Goal: Information Seeking & Learning: Learn about a topic

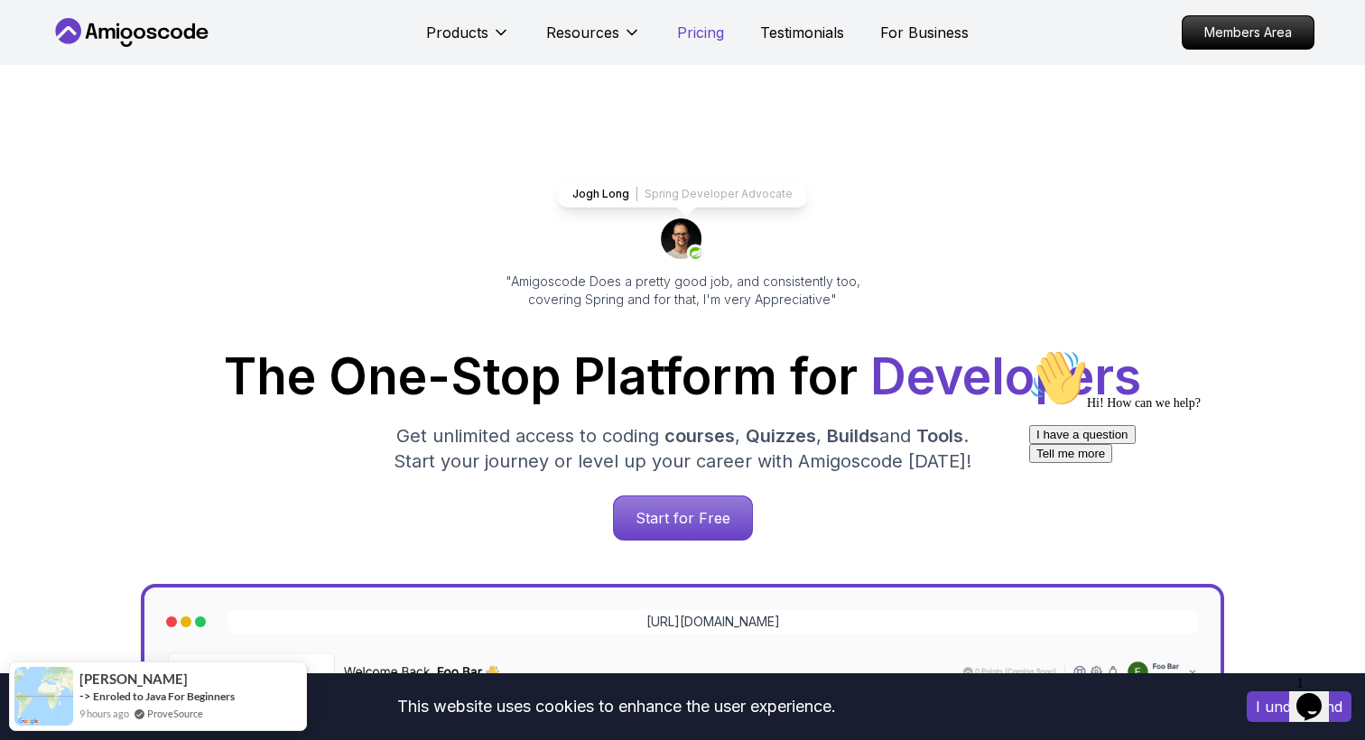
click at [696, 29] on p "Pricing" at bounding box center [700, 33] width 47 height 22
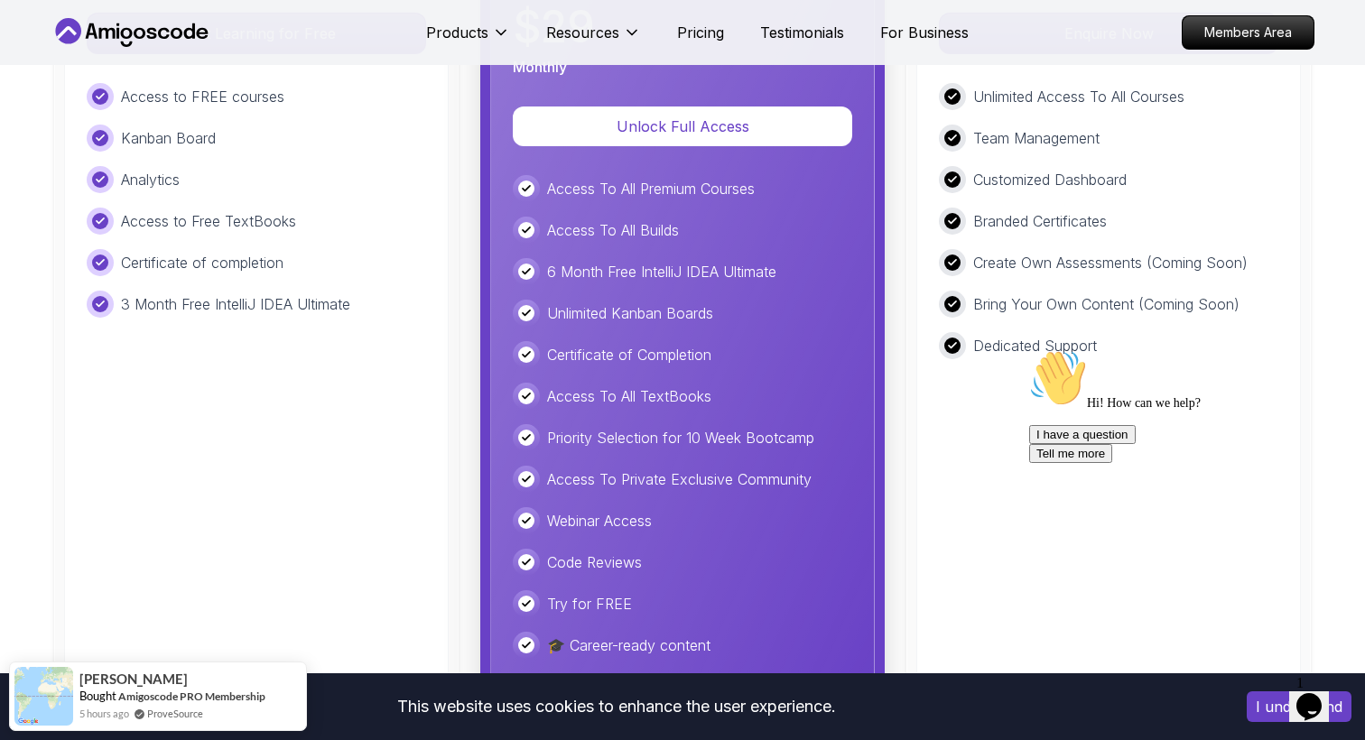
scroll to position [4365, 0]
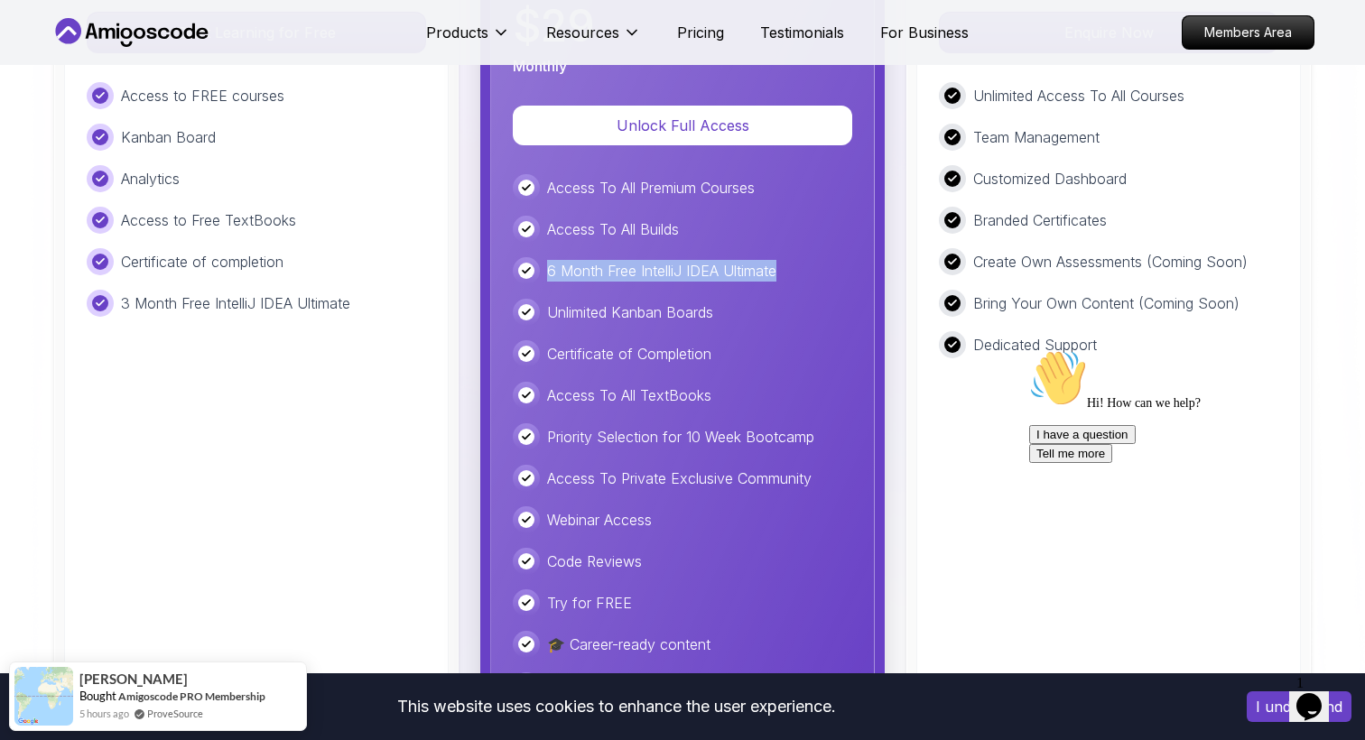
drag, startPoint x: 789, startPoint y: 283, endPoint x: 536, endPoint y: 264, distance: 253.5
click at [536, 264] on div "6 Month Free IntelliJ IDEA Ultimate" at bounding box center [682, 270] width 339 height 27
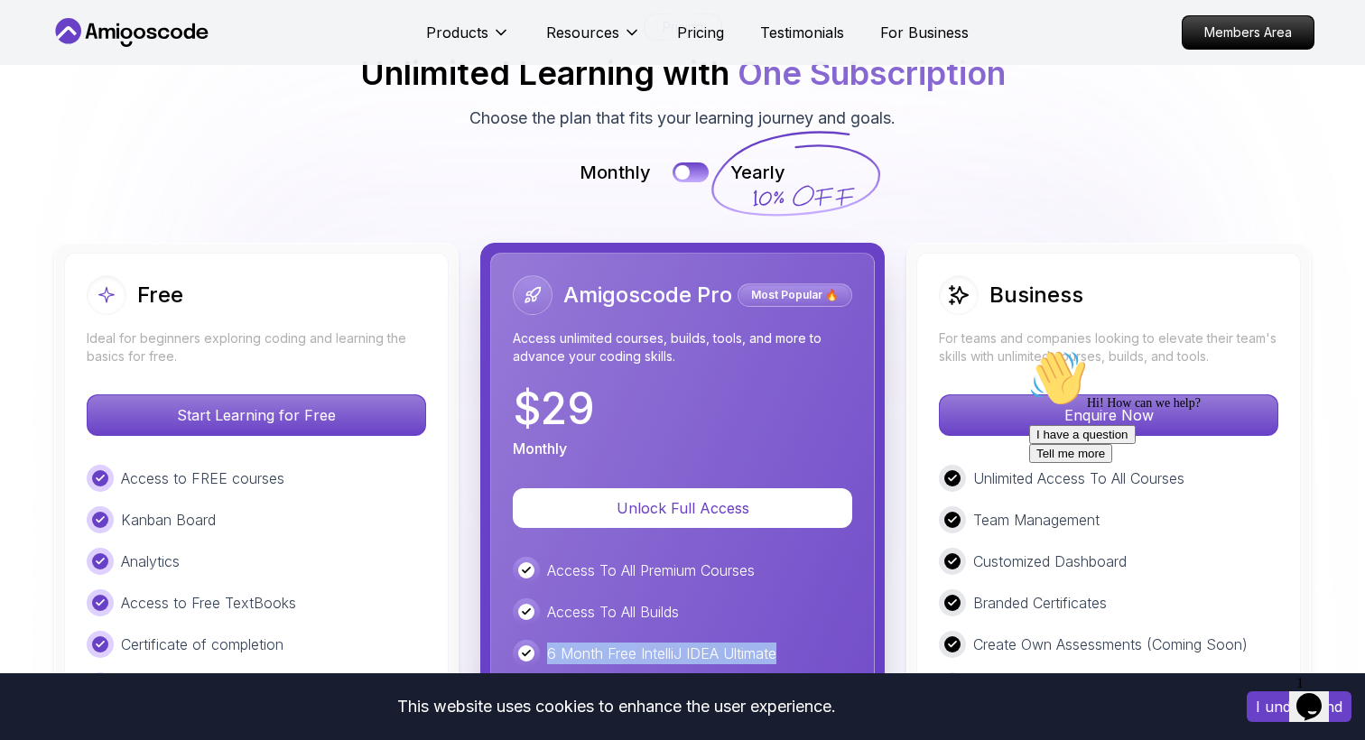
scroll to position [4035, 0]
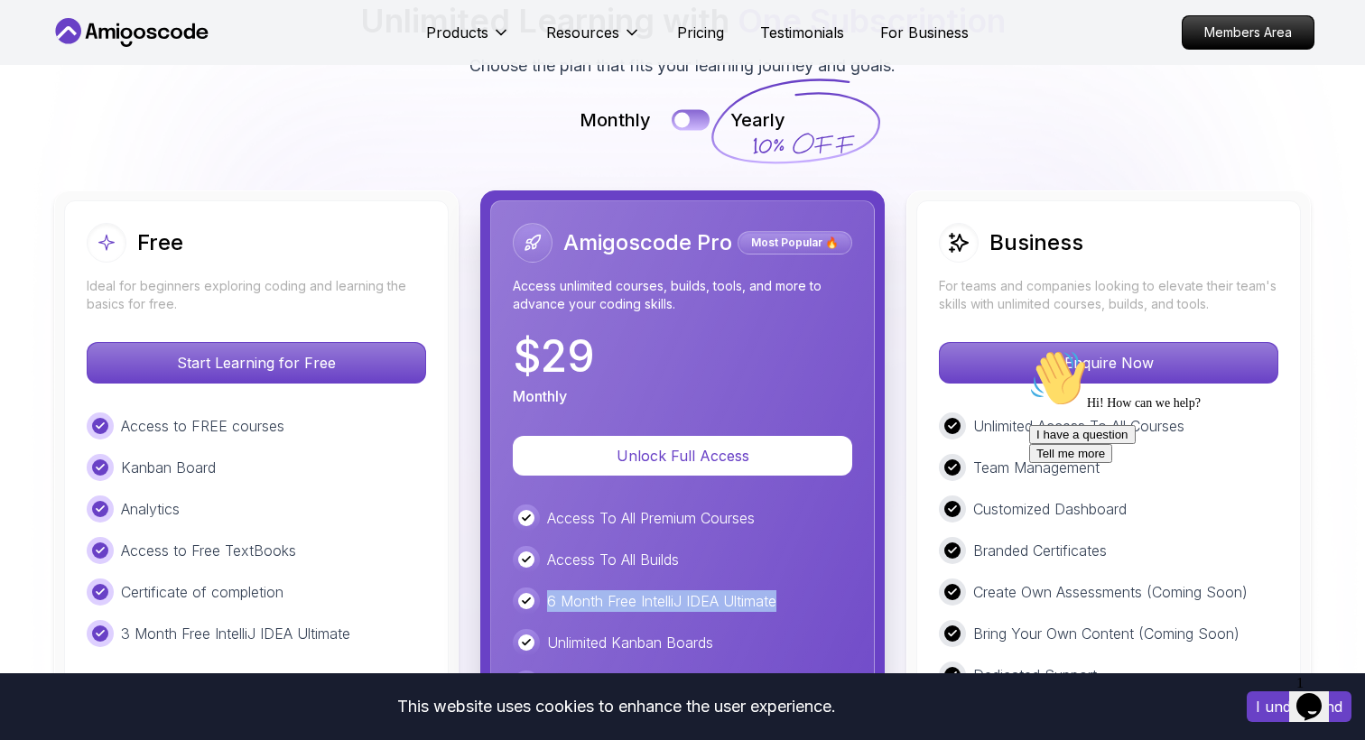
click at [694, 116] on button at bounding box center [691, 119] width 38 height 21
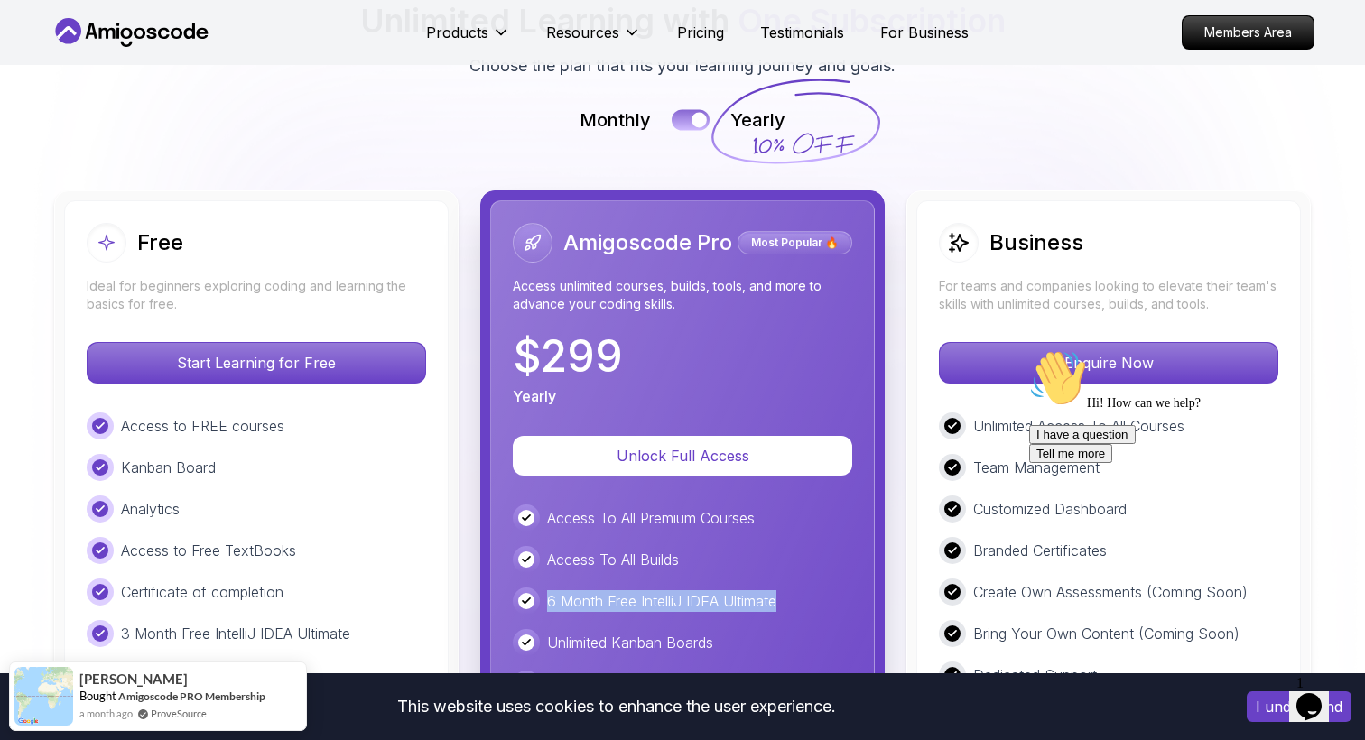
click at [694, 116] on div at bounding box center [699, 119] width 15 height 15
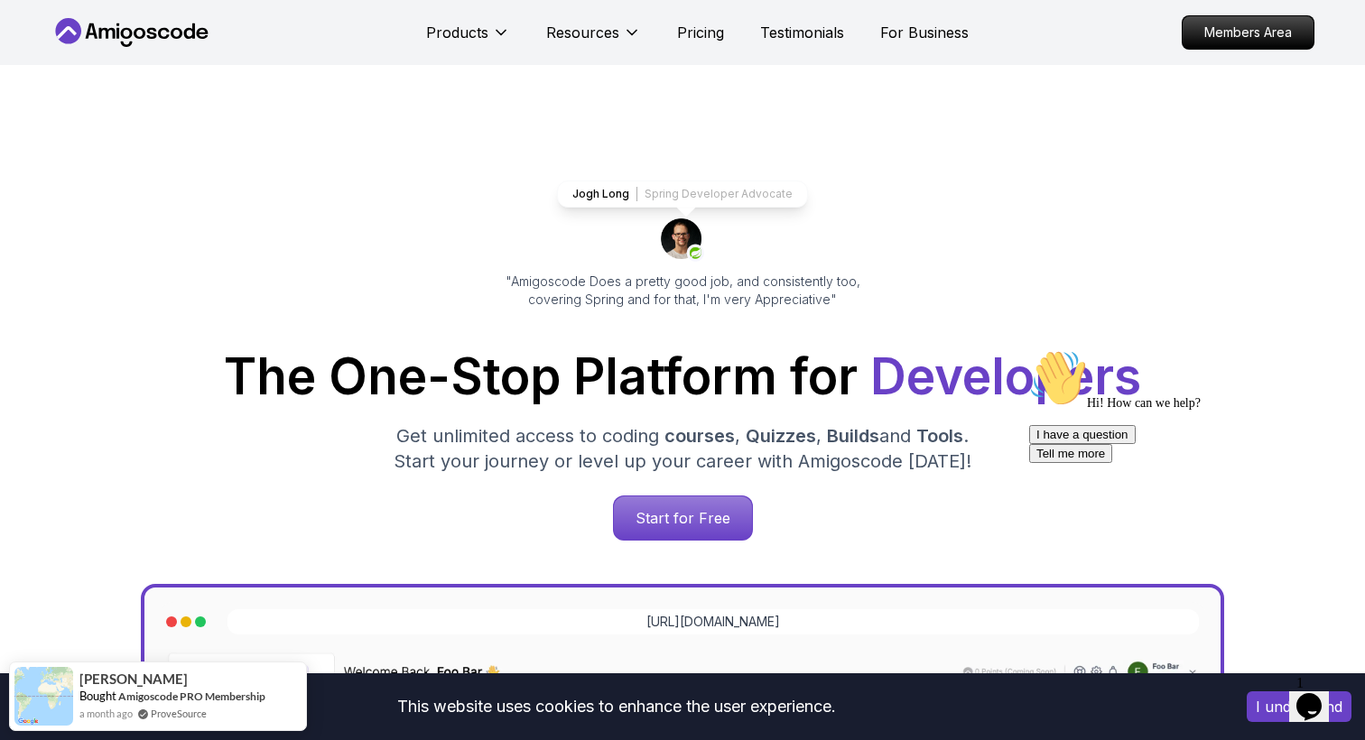
scroll to position [0, 0]
click at [1315, 693] on icon "$i18n('chat', 'chat_widget')" at bounding box center [1308, 706] width 25 height 27
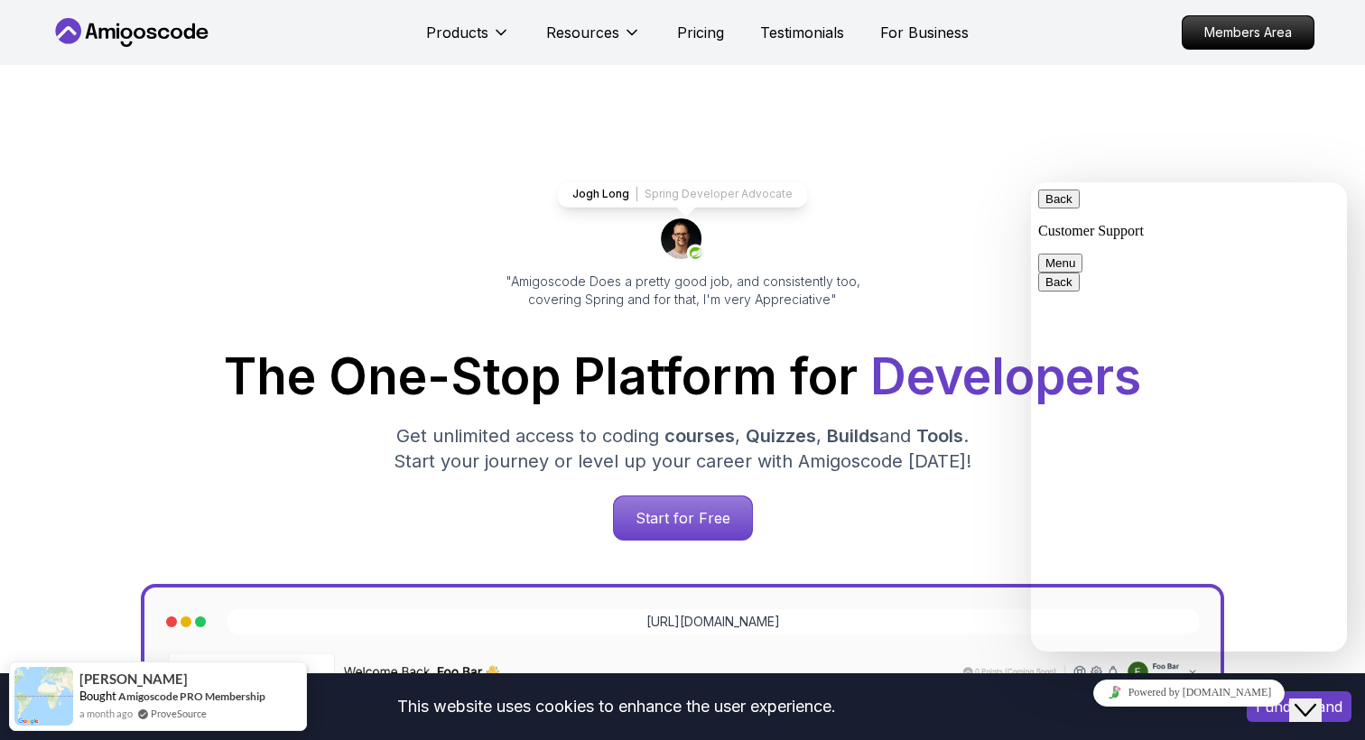
drag, startPoint x: 1328, startPoint y: 207, endPoint x: 1189, endPoint y: 148, distance: 150.9
click html "Back Customer Support Menu Back Rate this chat Insert emoji Customer Support Hi…"
click at [1068, 203] on button "Back" at bounding box center [1059, 199] width 42 height 19
click at [1309, 700] on icon "Close Chat This icon closes the chat window." at bounding box center [1306, 711] width 22 height 22
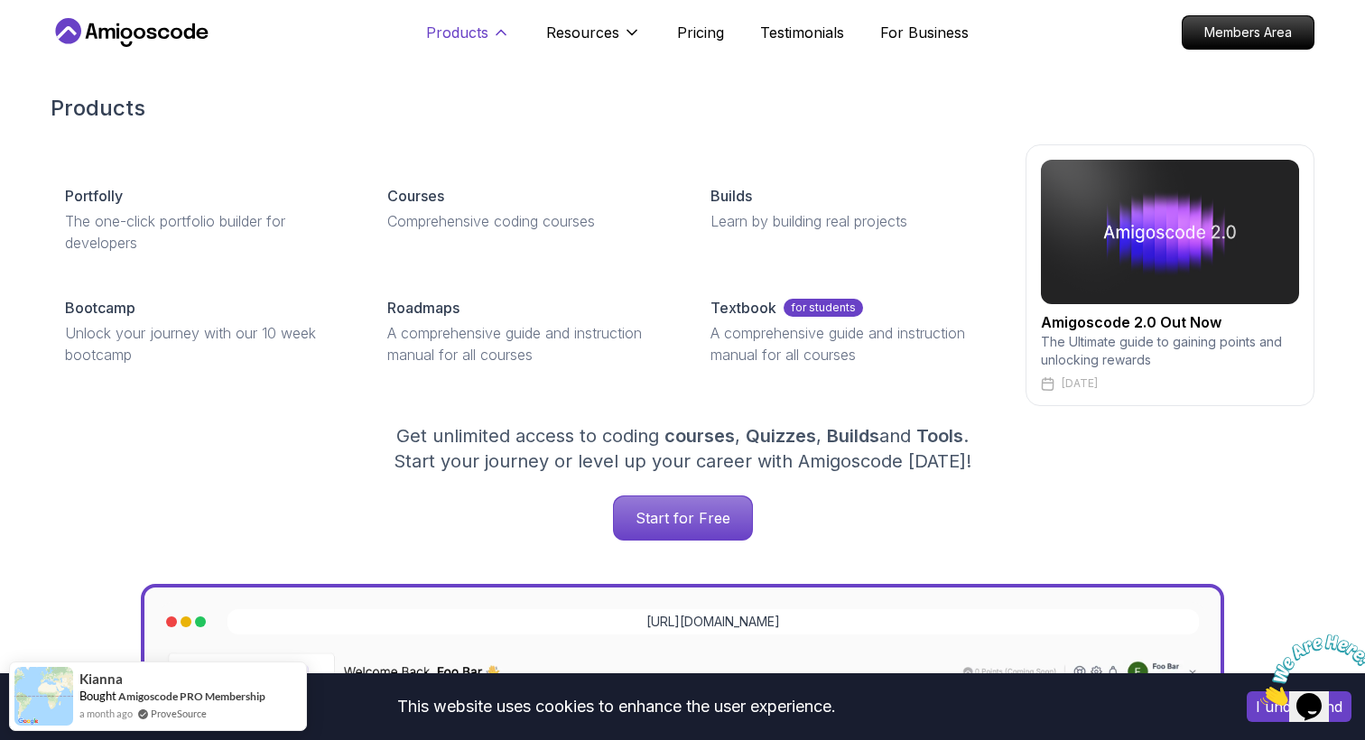
click at [497, 33] on icon at bounding box center [501, 32] width 18 height 18
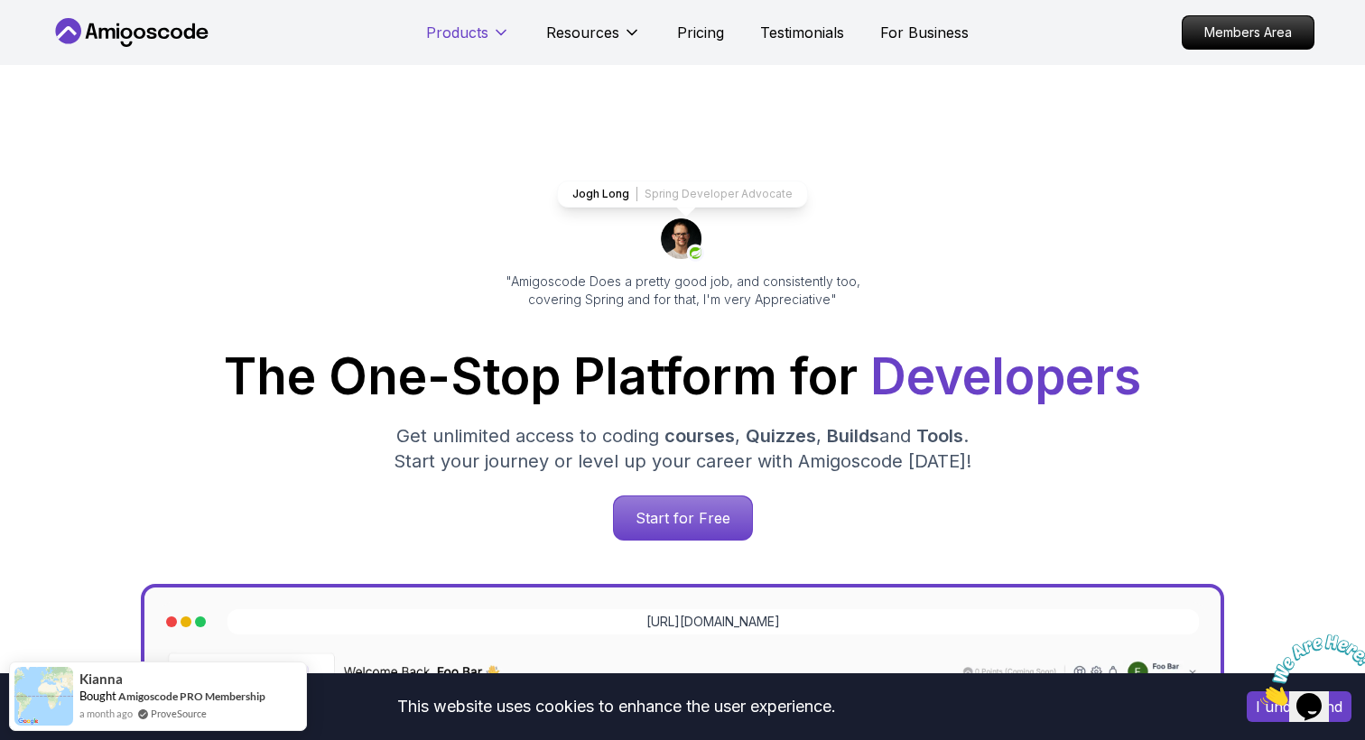
click at [497, 33] on icon at bounding box center [501, 32] width 18 height 18
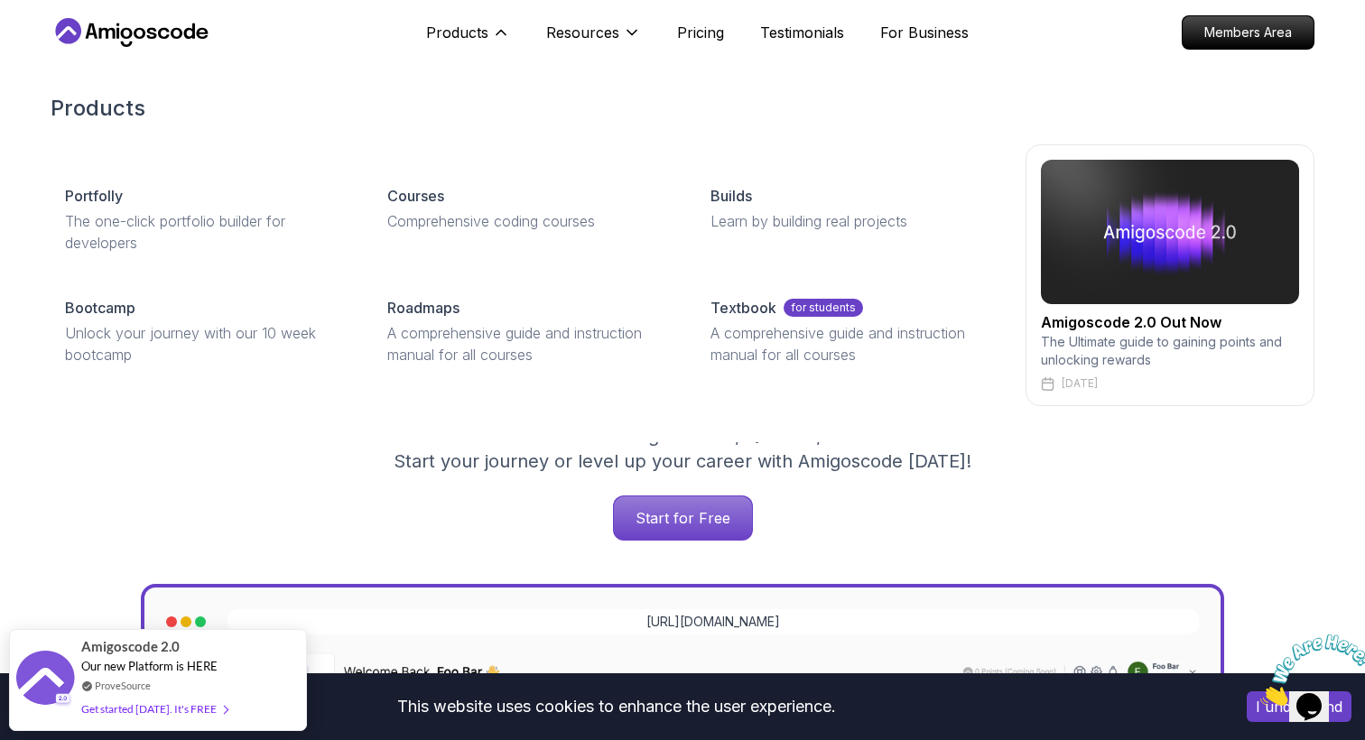
click at [1208, 349] on p "The Ultimate guide to gaining points and unlocking rewards" at bounding box center [1170, 351] width 258 height 36
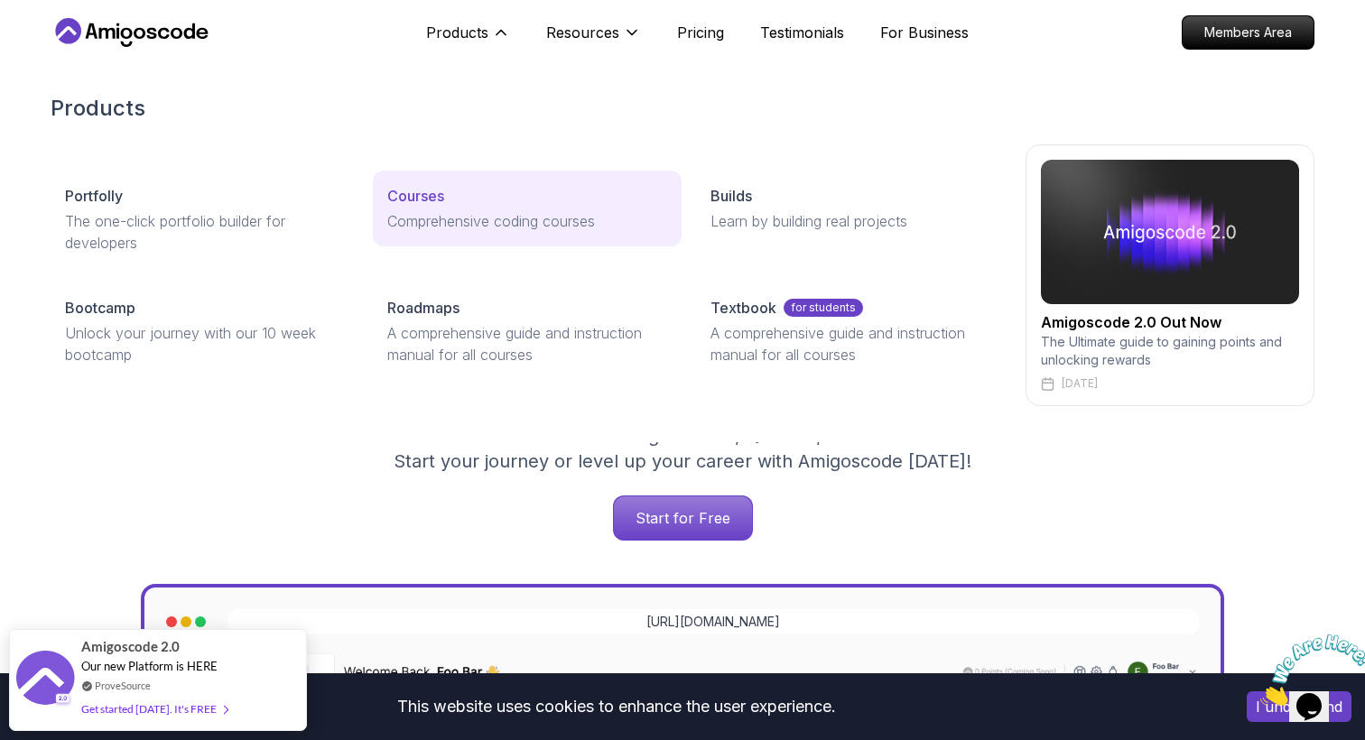
click at [625, 224] on p "Comprehensive coding courses" at bounding box center [526, 221] width 279 height 22
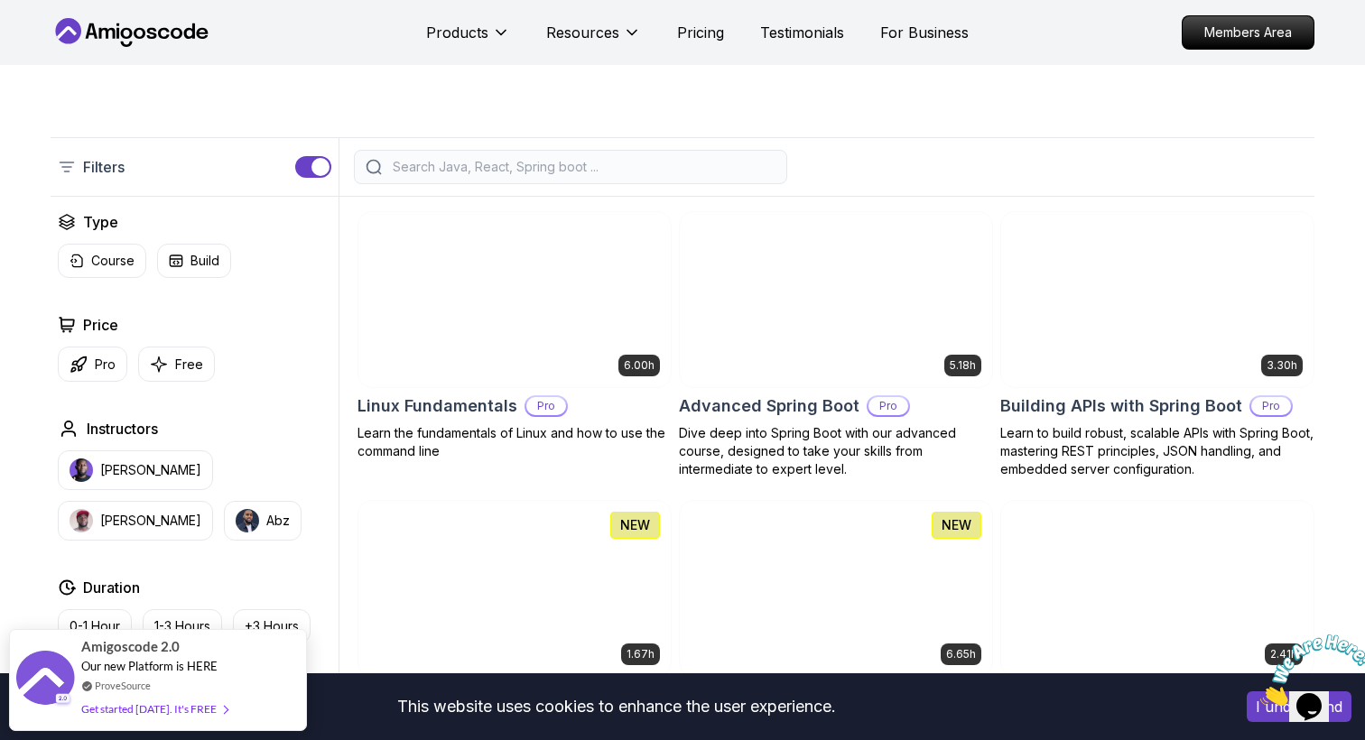
scroll to position [362, 0]
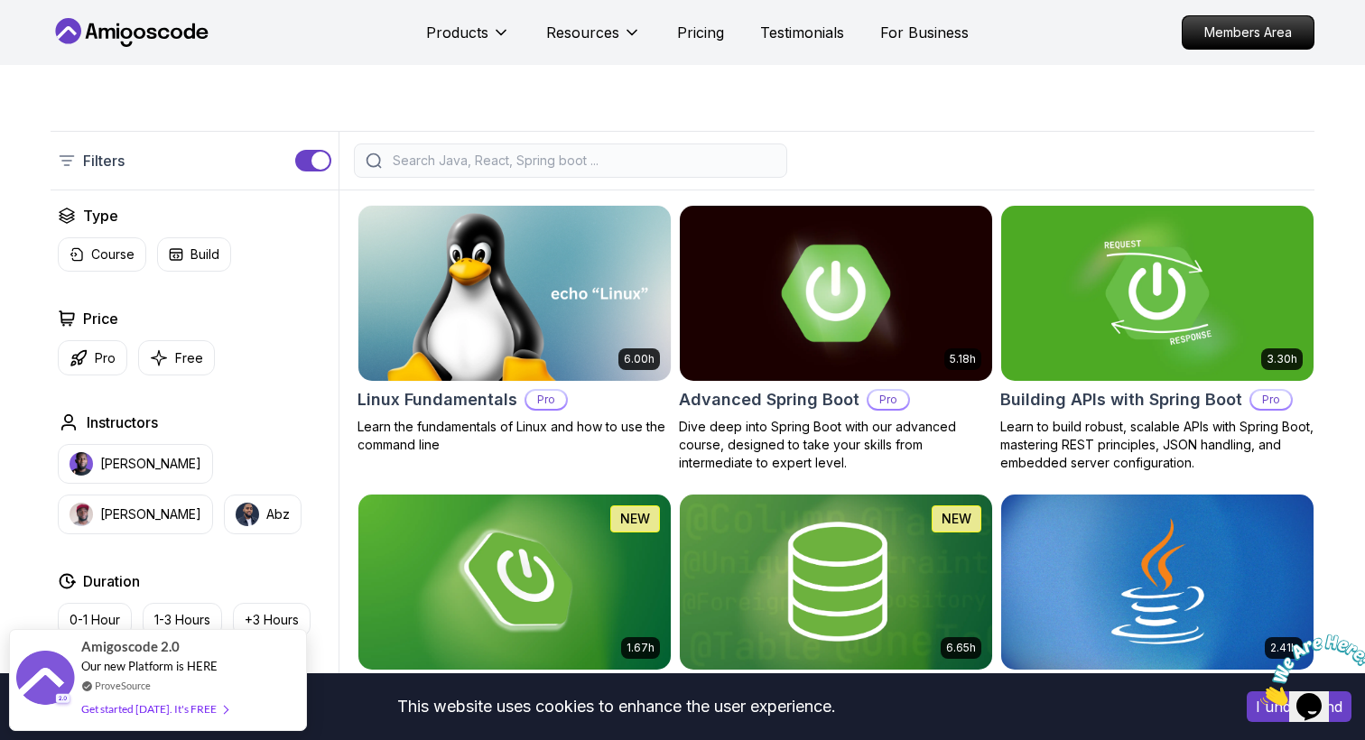
click at [795, 395] on h2 "Advanced Spring Boot" at bounding box center [769, 399] width 181 height 25
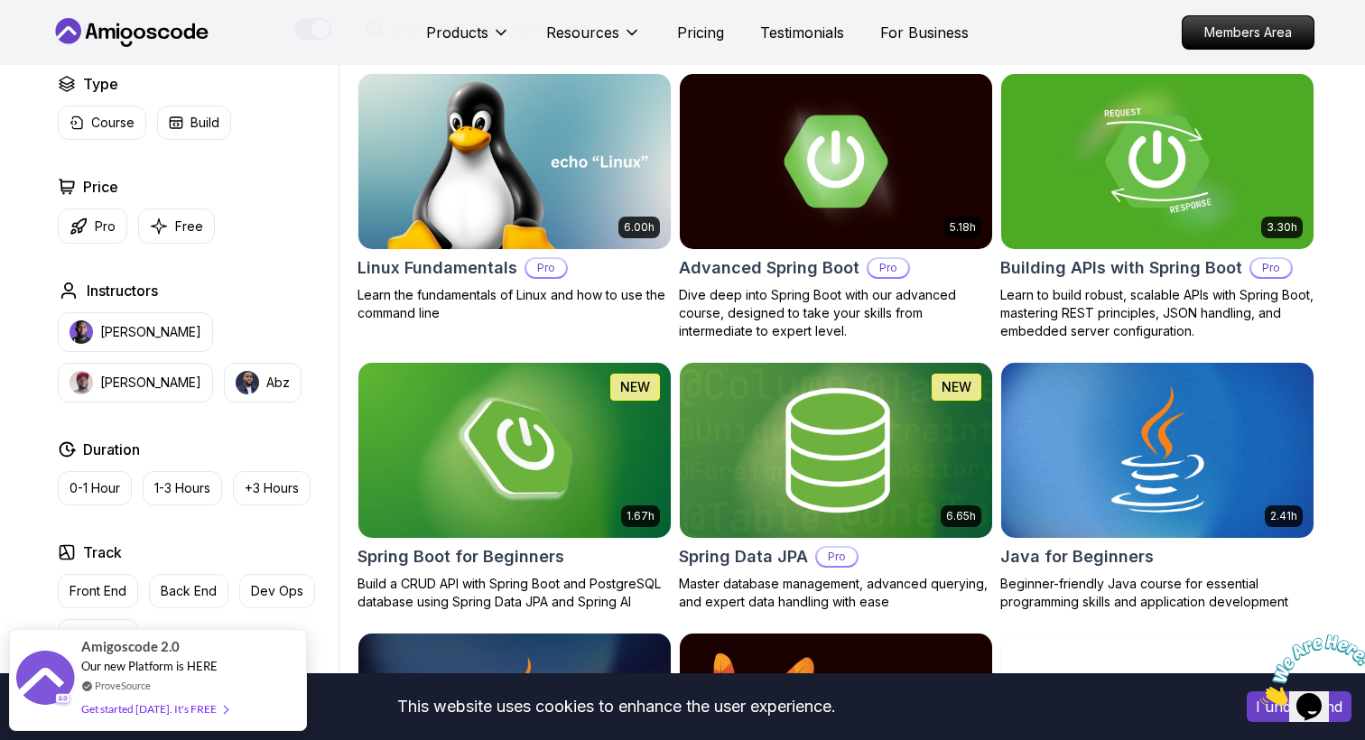
scroll to position [542, 0]
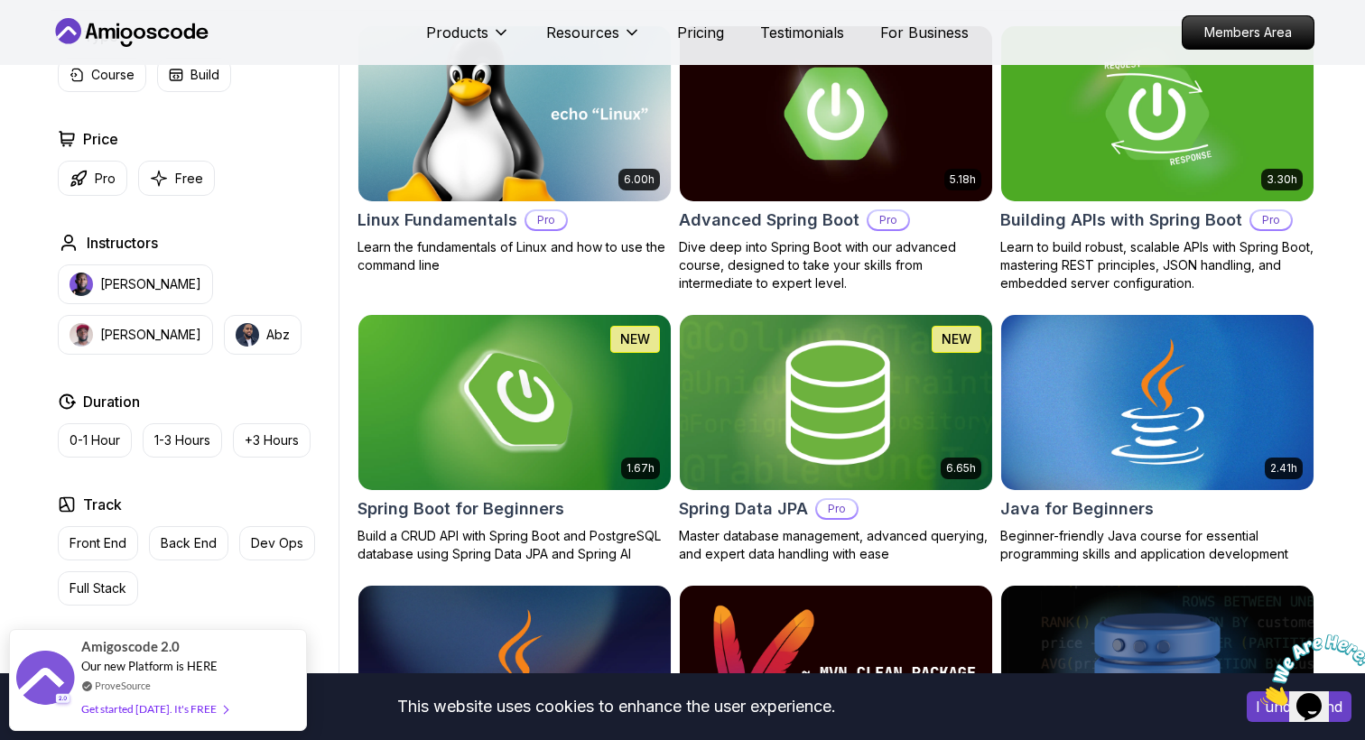
click at [798, 366] on img at bounding box center [836, 402] width 328 height 183
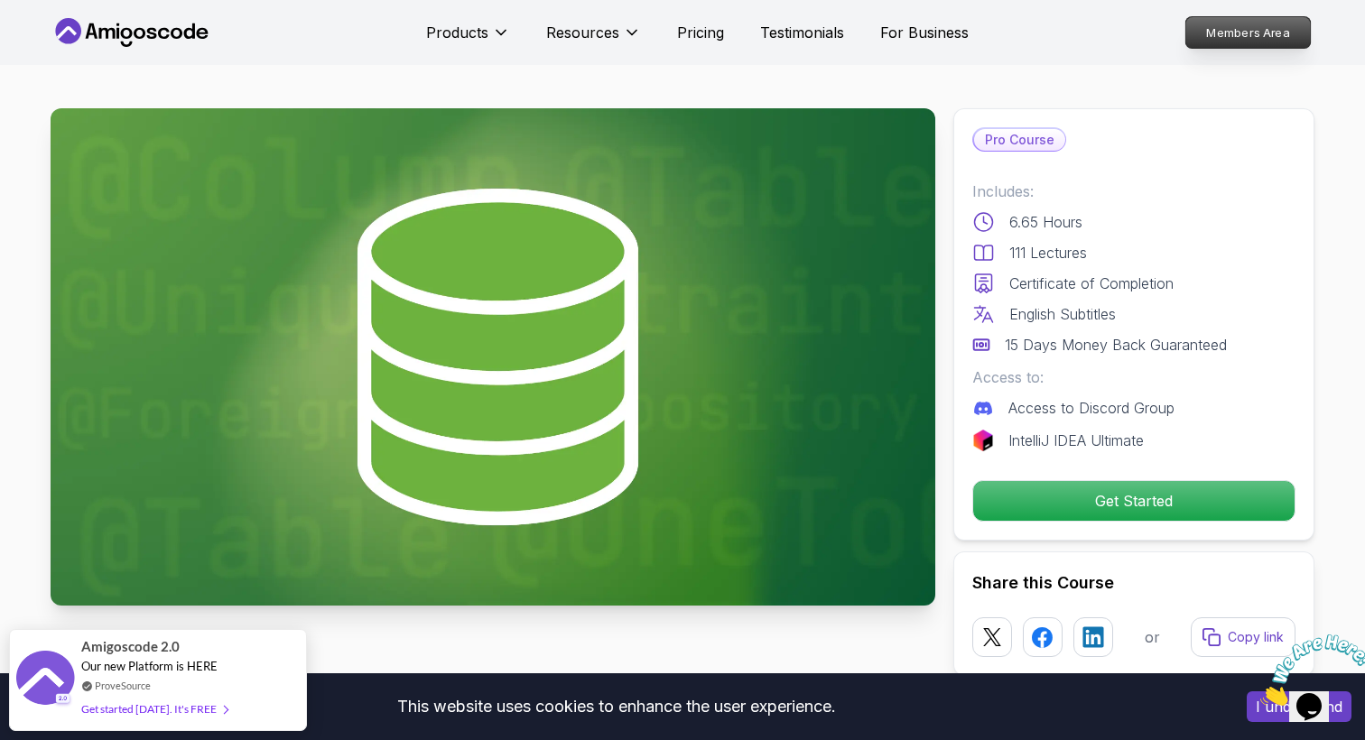
click at [1263, 27] on p "Members Area" at bounding box center [1248, 32] width 125 height 31
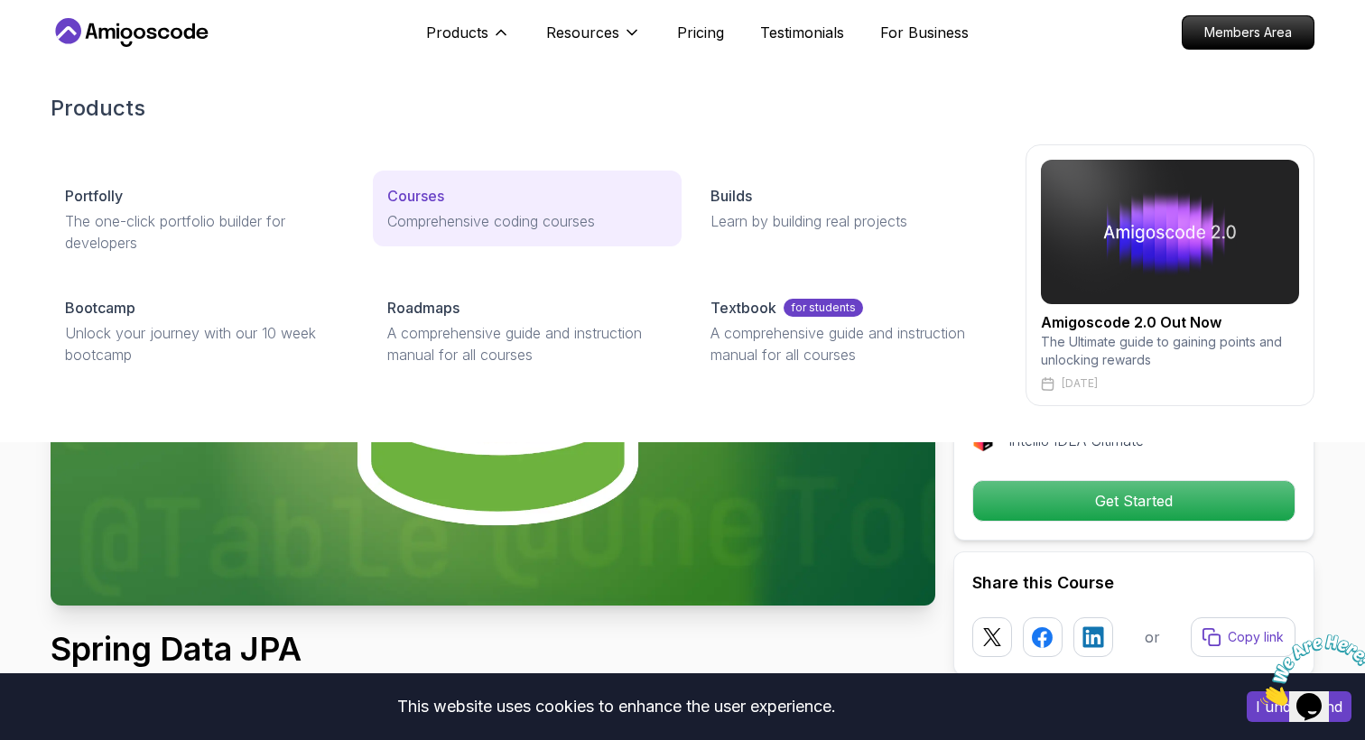
click at [476, 221] on p "Comprehensive coding courses" at bounding box center [526, 221] width 279 height 22
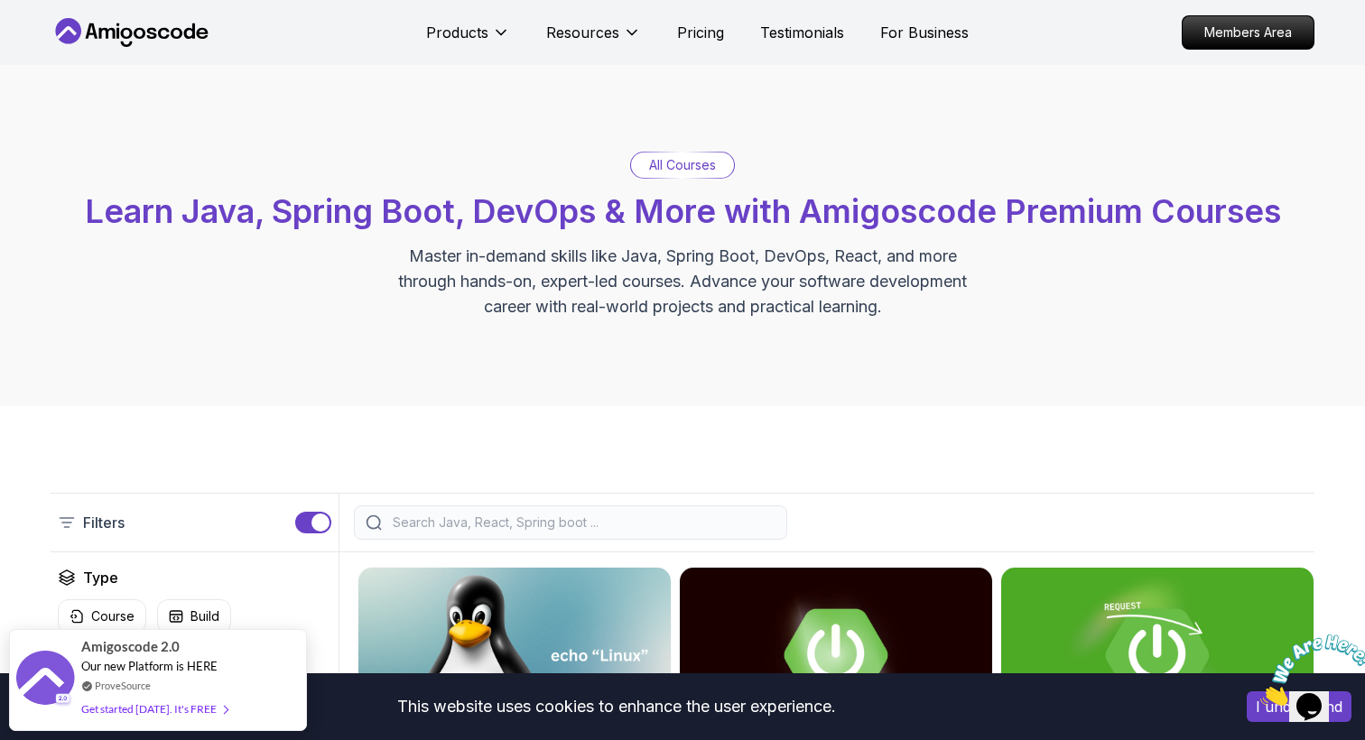
scroll to position [82, 0]
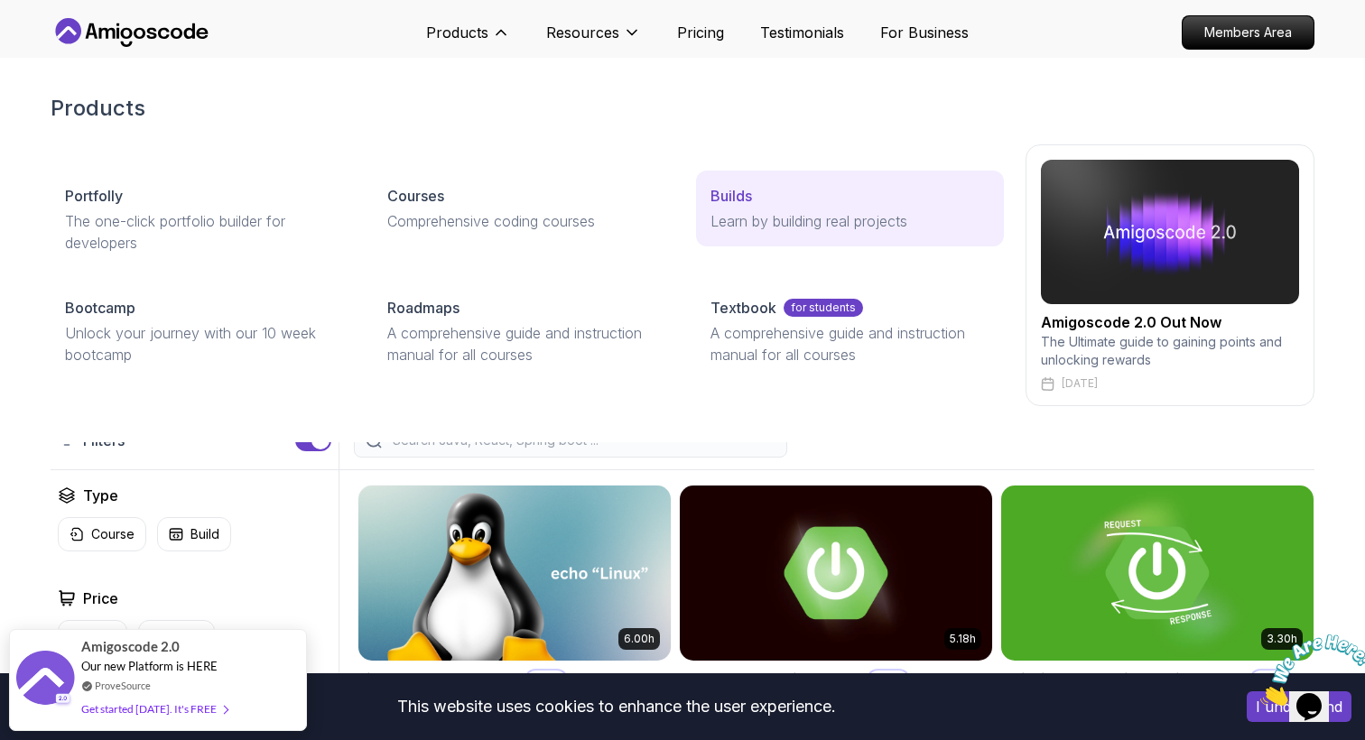
click at [768, 194] on div "Builds" at bounding box center [850, 196] width 279 height 22
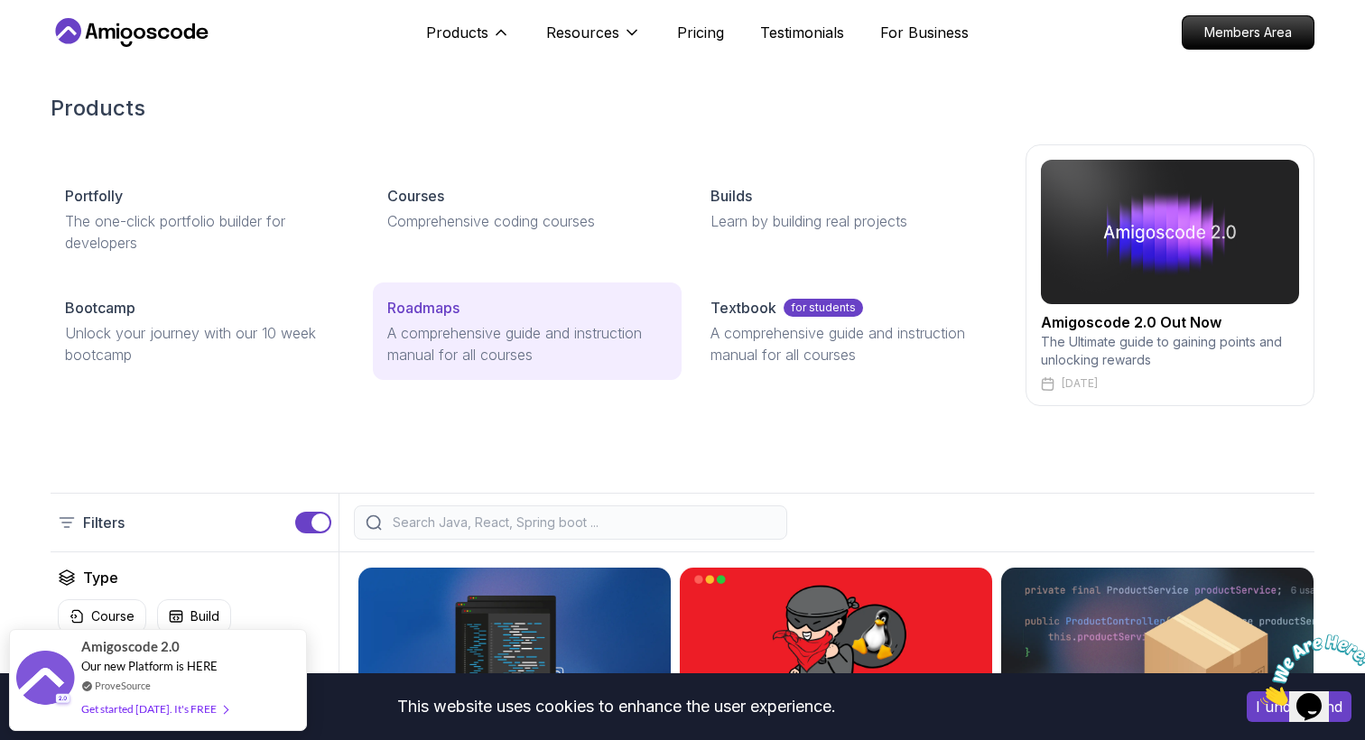
click at [437, 325] on p "A comprehensive guide and instruction manual for all courses" at bounding box center [526, 343] width 279 height 43
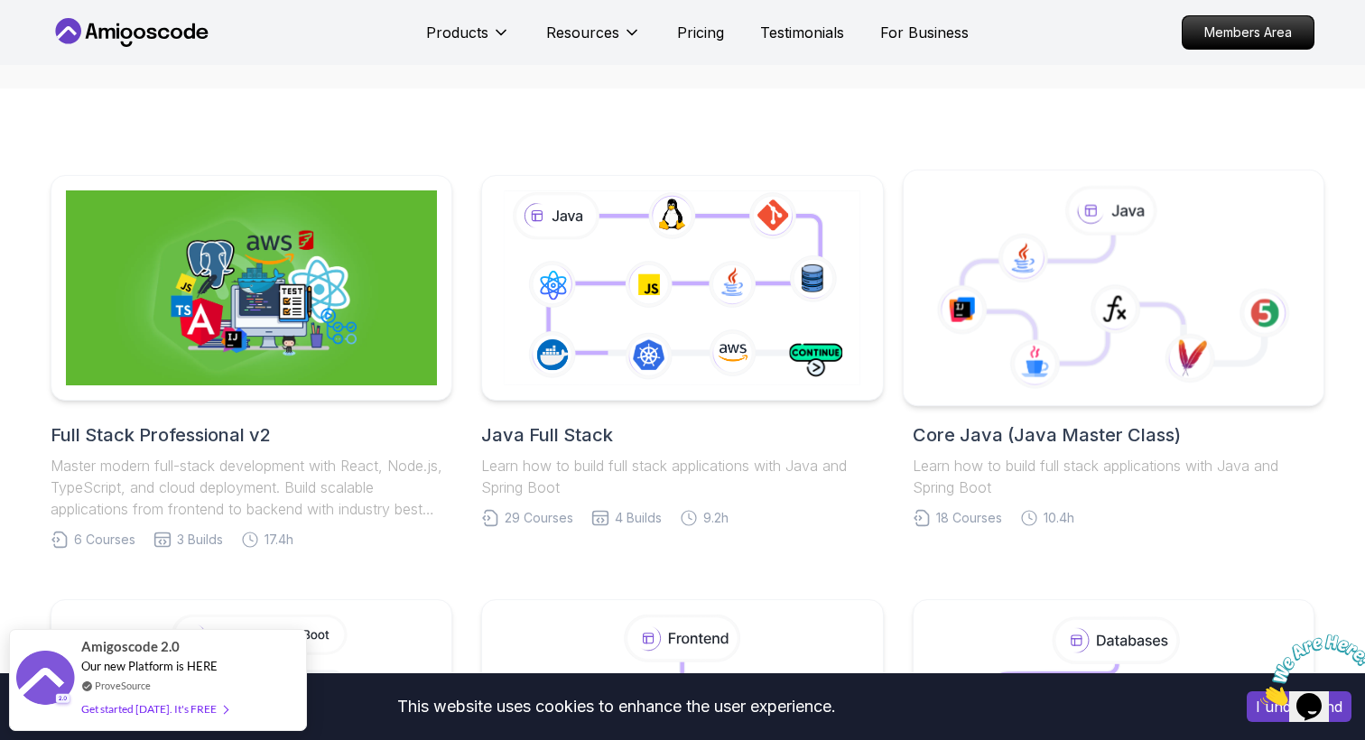
scroll to position [109, 0]
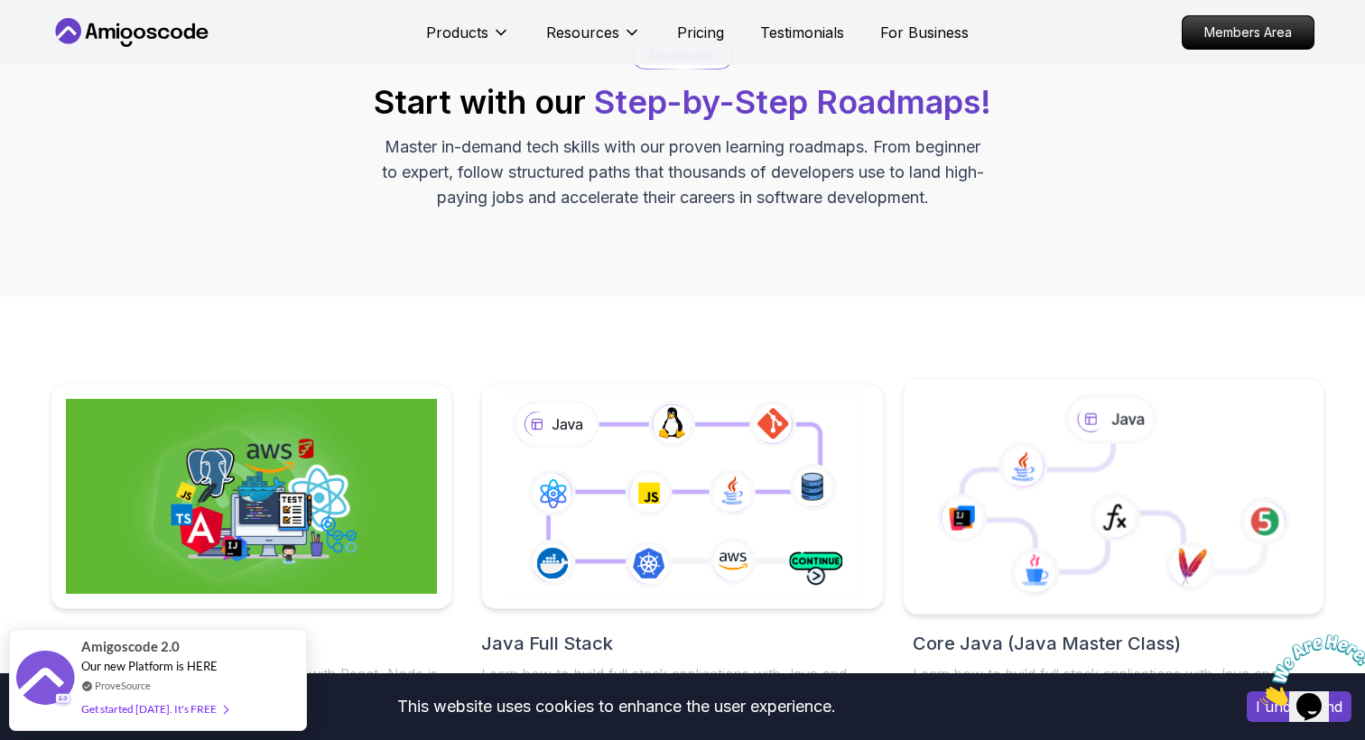
click at [1030, 501] on icon at bounding box center [1078, 508] width 232 height 128
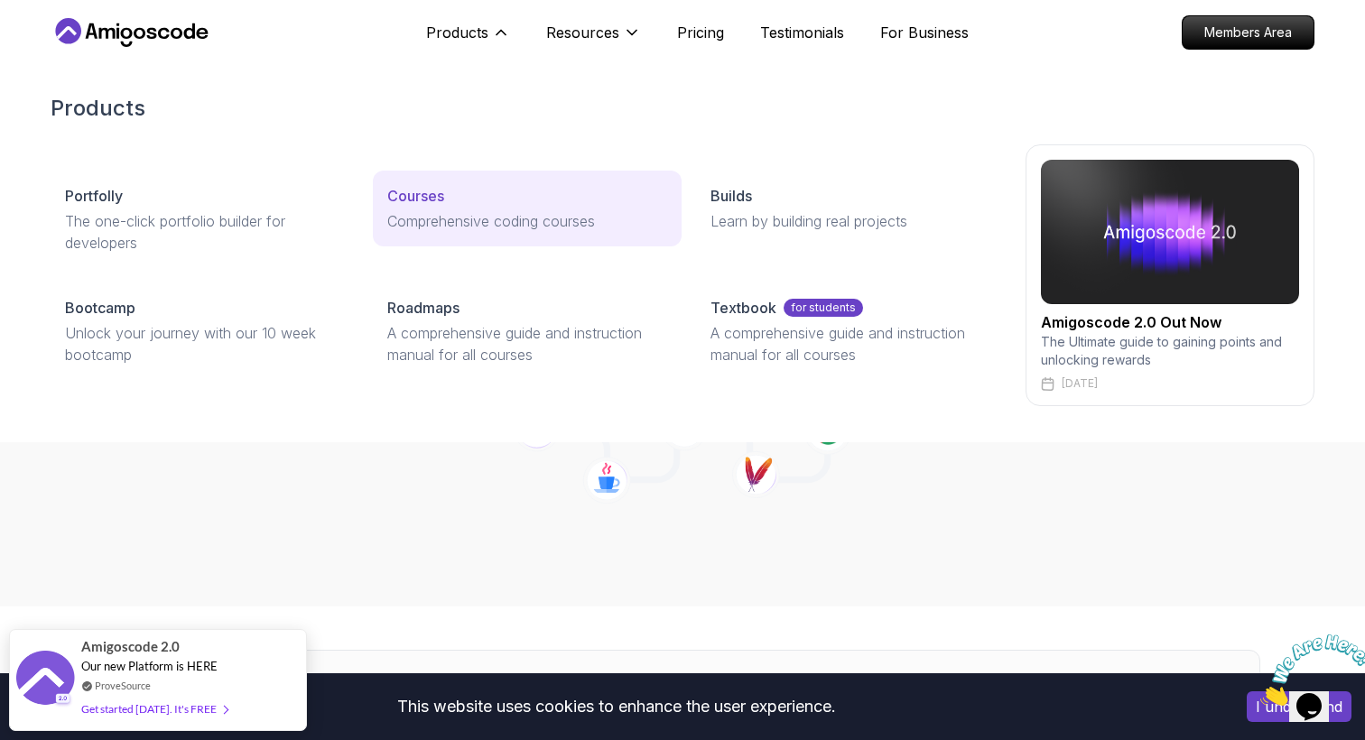
click at [518, 220] on p "Comprehensive coding courses" at bounding box center [526, 221] width 279 height 22
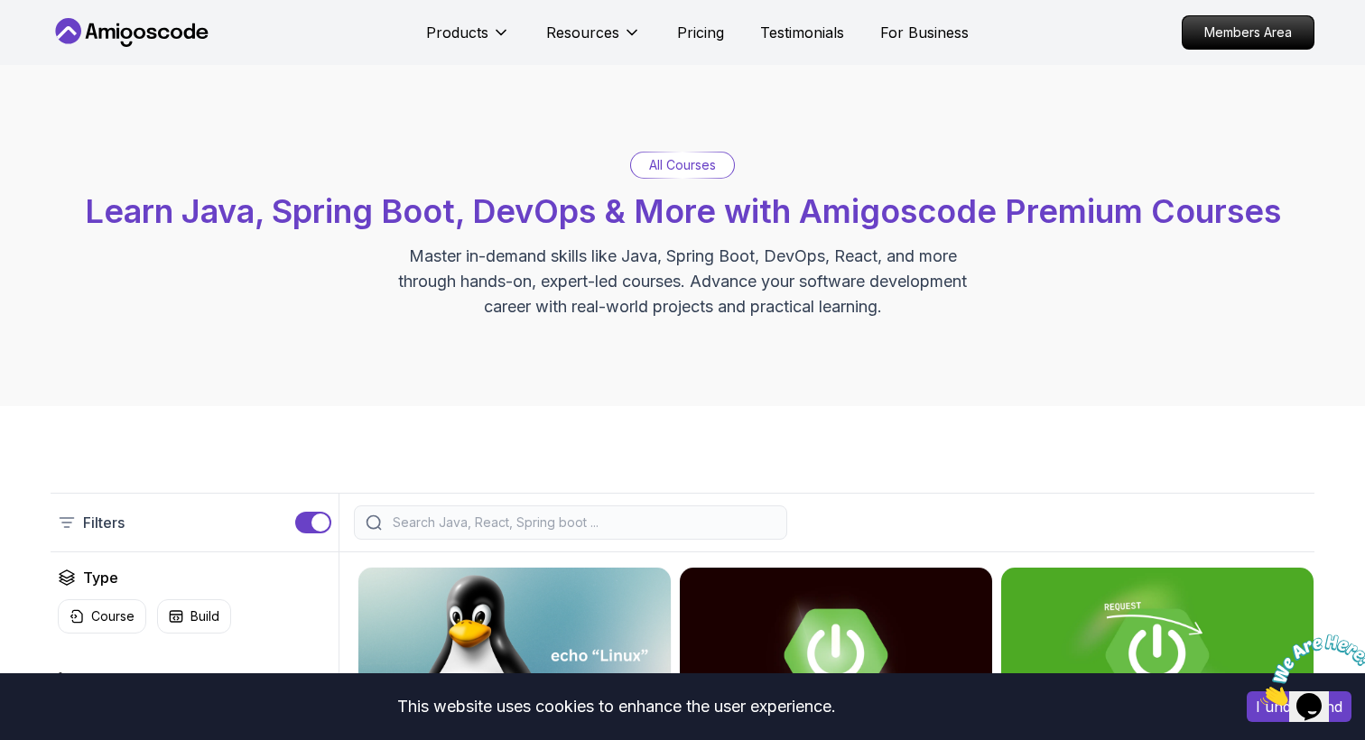
click at [133, 35] on icon at bounding box center [132, 32] width 163 height 29
